Goal: Information Seeking & Learning: Learn about a topic

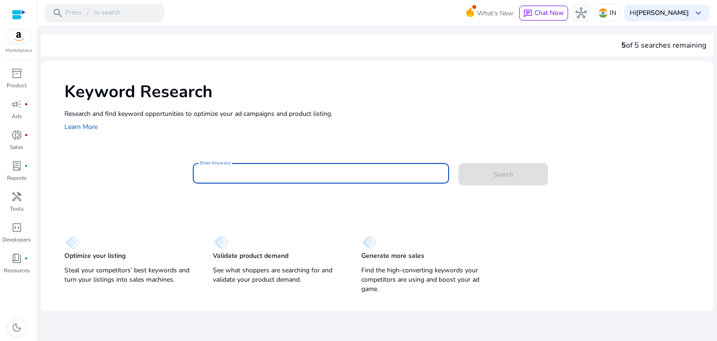
click at [260, 172] on input "Enter Keyword" at bounding box center [321, 173] width 242 height 10
paste input "**********"
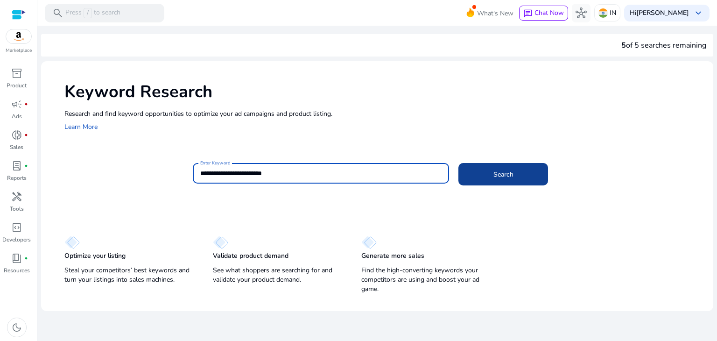
type input "**********"
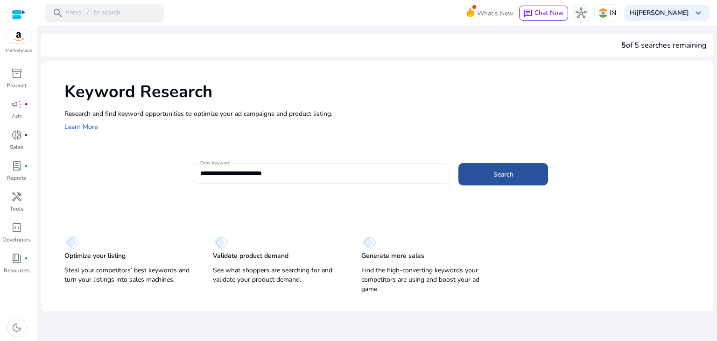
click at [515, 168] on span at bounding box center [503, 174] width 90 height 22
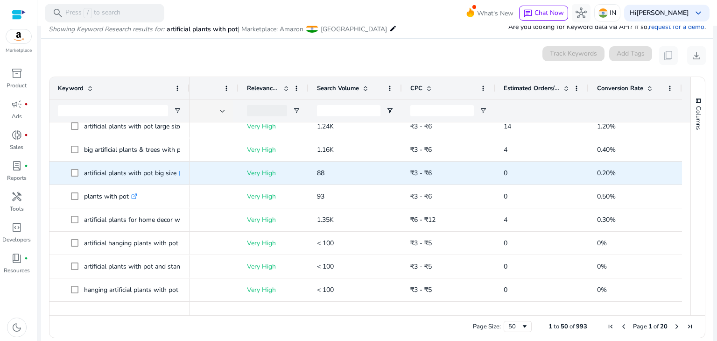
scroll to position [384, 0]
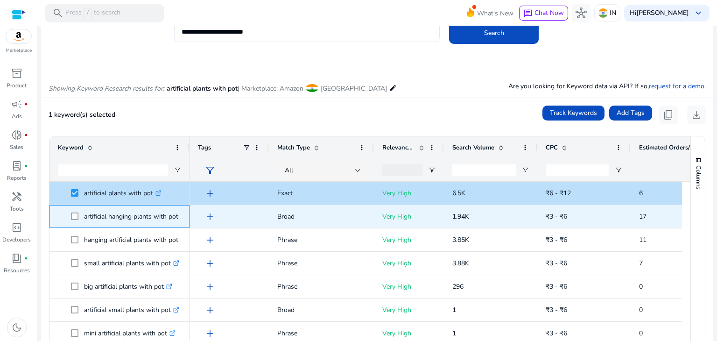
click at [77, 223] on span at bounding box center [77, 216] width 13 height 19
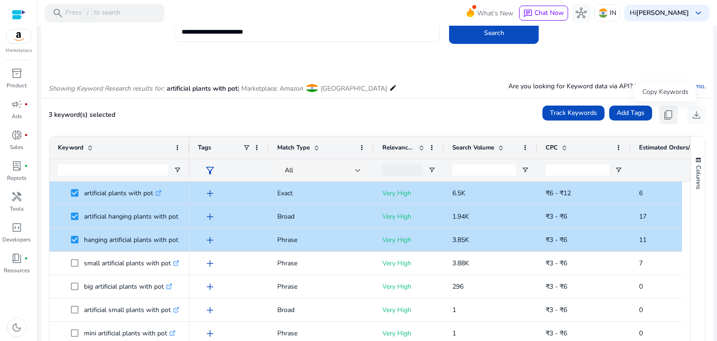
click at [659, 112] on button "content_copy" at bounding box center [668, 114] width 19 height 19
click at [671, 116] on button "content_copy" at bounding box center [668, 114] width 19 height 19
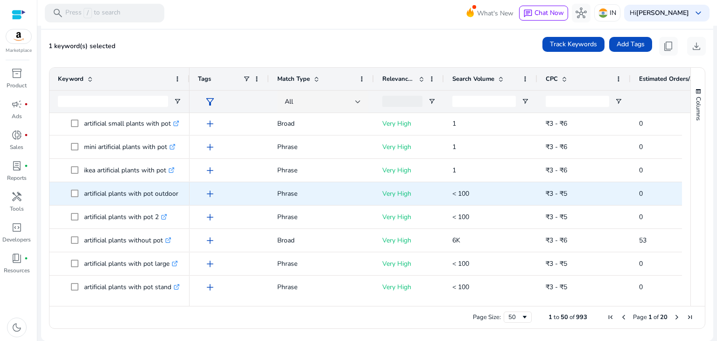
scroll to position [132, 0]
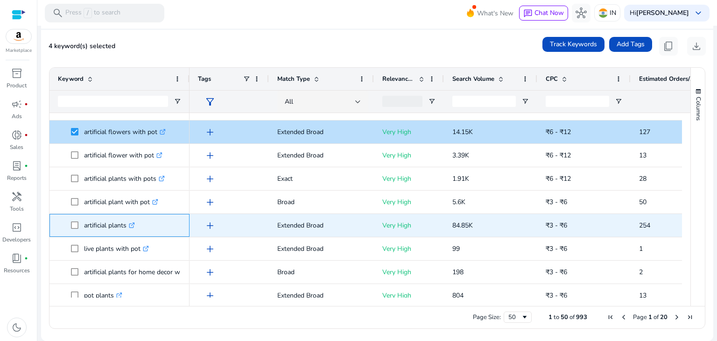
click at [76, 220] on span at bounding box center [77, 225] width 13 height 19
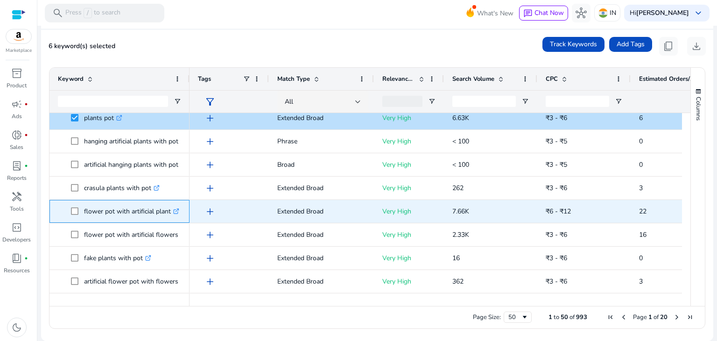
click at [73, 215] on span at bounding box center [77, 211] width 13 height 19
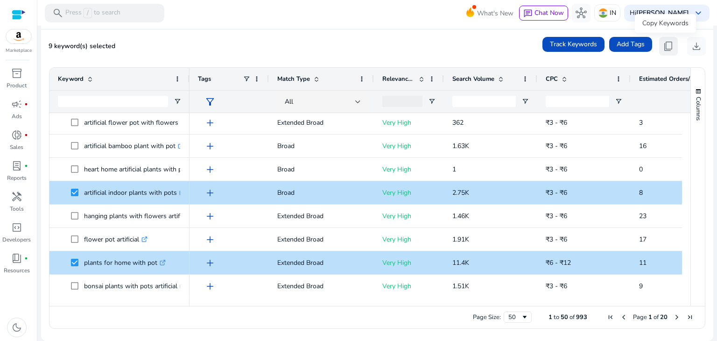
click at [664, 45] on span "content_copy" at bounding box center [668, 46] width 11 height 11
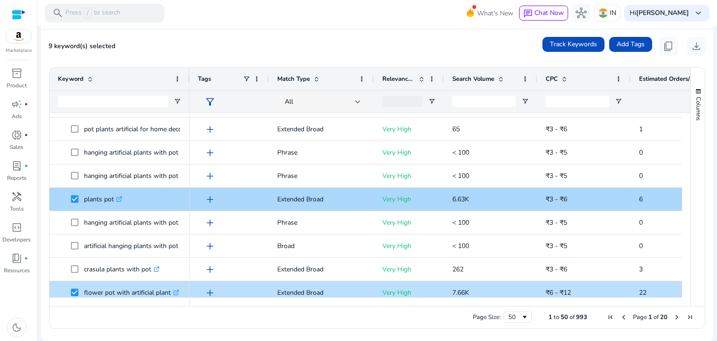
scroll to position [737, 0]
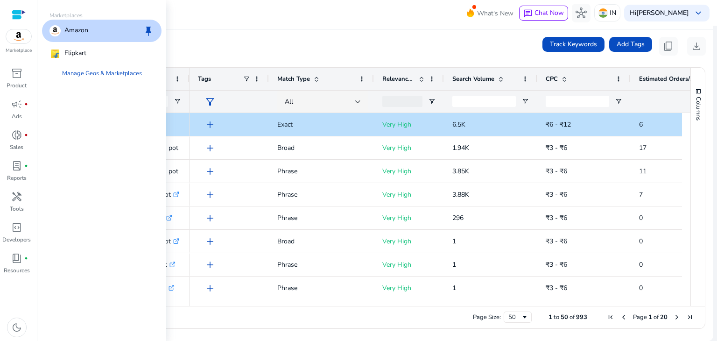
click at [11, 37] on img at bounding box center [18, 36] width 25 height 14
click at [99, 60] on div "Flipkart" at bounding box center [101, 53] width 119 height 22
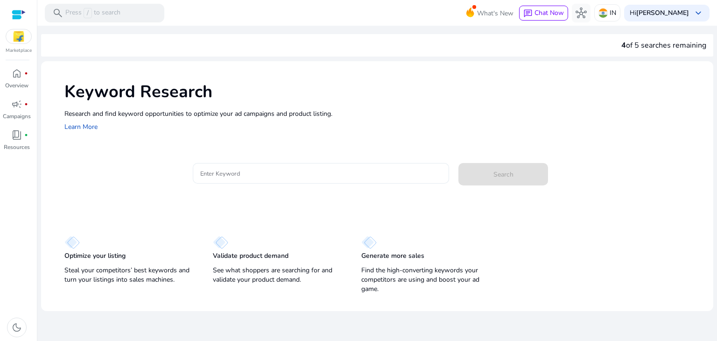
drag, startPoint x: 226, startPoint y: 179, endPoint x: 244, endPoint y: 177, distance: 18.3
click at [244, 177] on div at bounding box center [321, 173] width 242 height 21
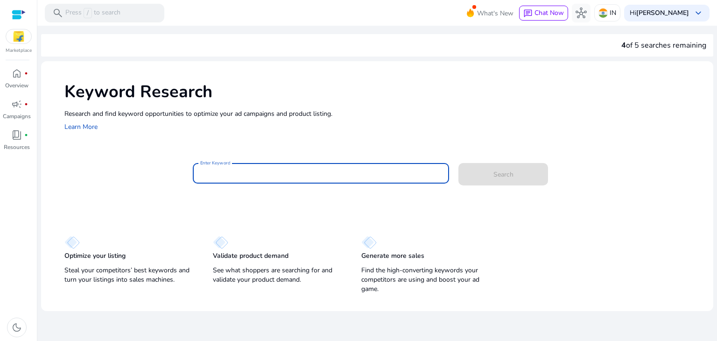
click at [244, 177] on input "Enter Keyword" at bounding box center [321, 173] width 242 height 10
paste input "**********"
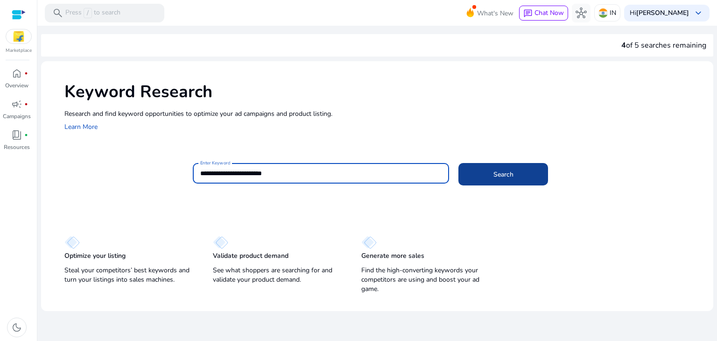
type input "**********"
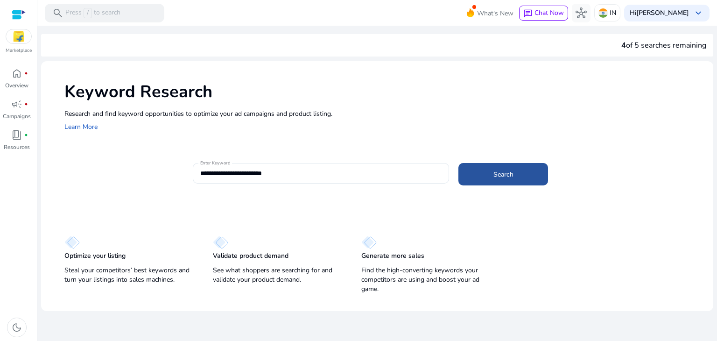
click at [500, 168] on span at bounding box center [503, 174] width 90 height 22
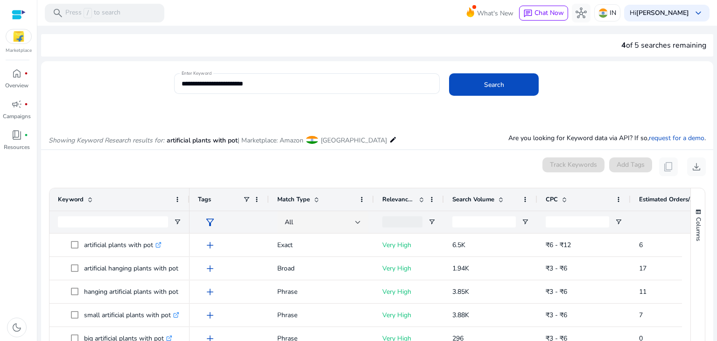
click at [15, 35] on img at bounding box center [18, 36] width 25 height 14
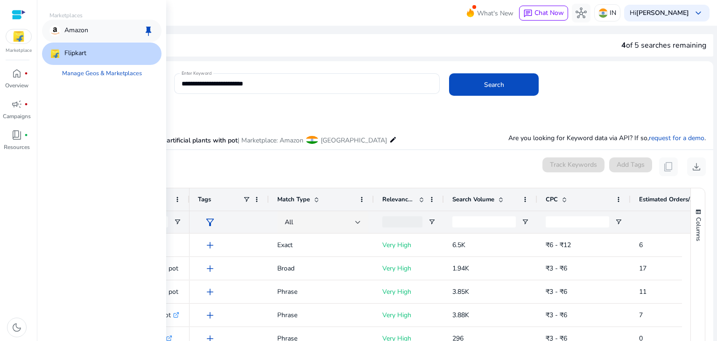
click at [73, 27] on p "Amazon" at bounding box center [76, 30] width 24 height 11
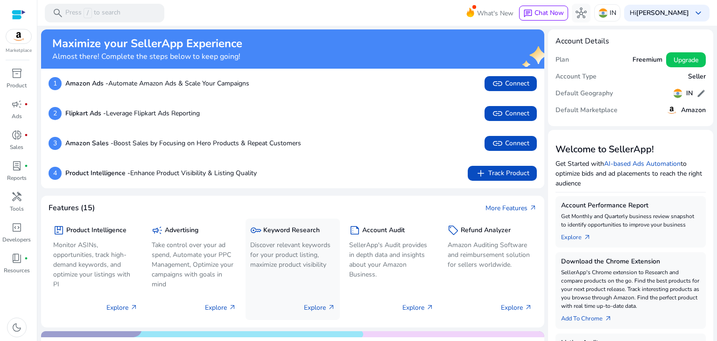
click at [291, 260] on p "Discover relevant keywords for your product listing, maximize product visibility" at bounding box center [292, 254] width 84 height 29
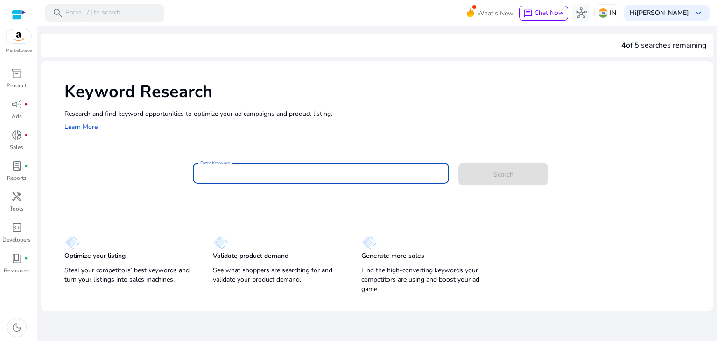
click at [288, 175] on input "Enter Keyword" at bounding box center [321, 173] width 242 height 10
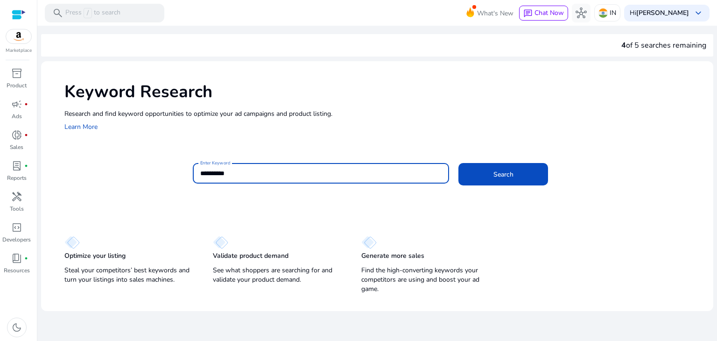
type input "**********"
click at [458, 163] on button "Search" at bounding box center [503, 174] width 90 height 22
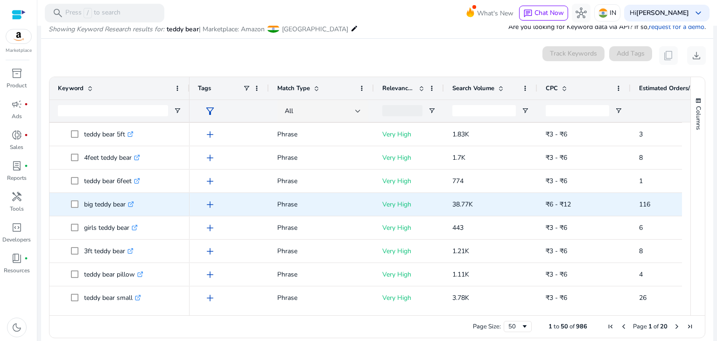
scroll to position [289, 0]
